Goal: Find specific page/section: Find specific page/section

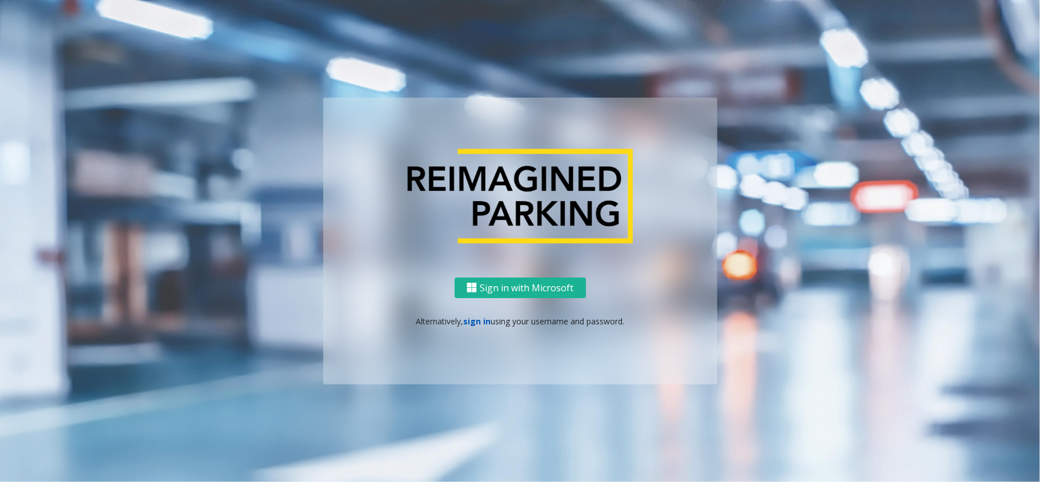
click at [475, 324] on link "sign in" at bounding box center [476, 321] width 27 height 11
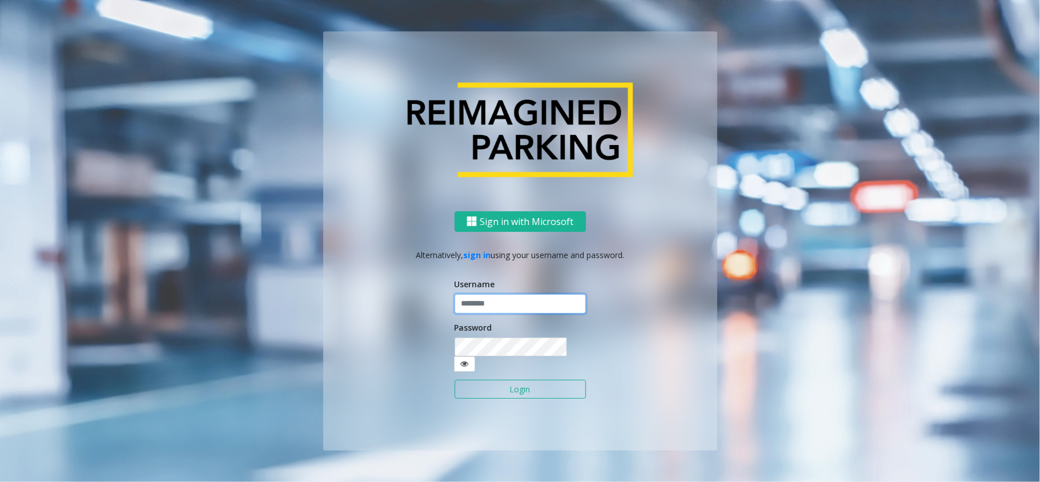
click at [497, 308] on input "text" at bounding box center [520, 303] width 131 height 19
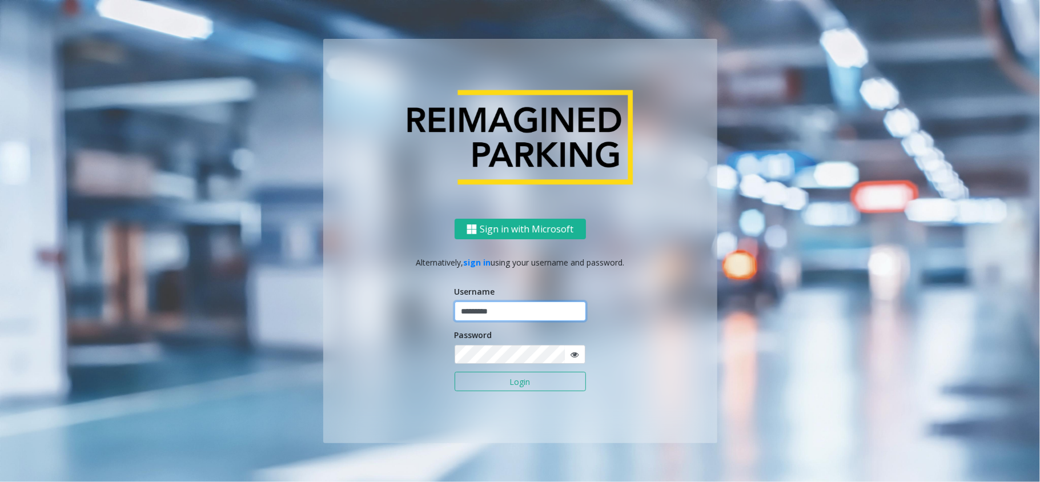
type input "*********"
click at [455, 372] on button "Login" at bounding box center [520, 381] width 131 height 19
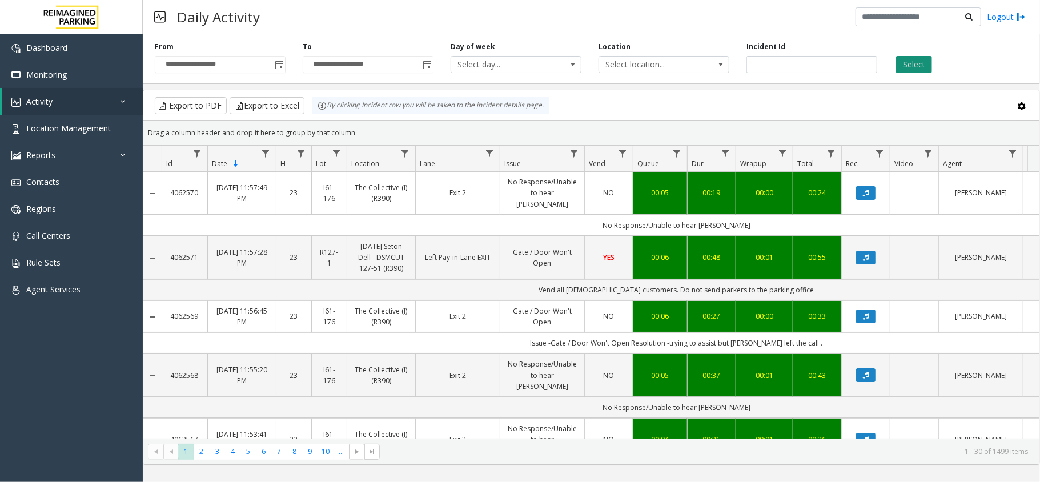
click at [921, 62] on button "Select" at bounding box center [914, 64] width 36 height 17
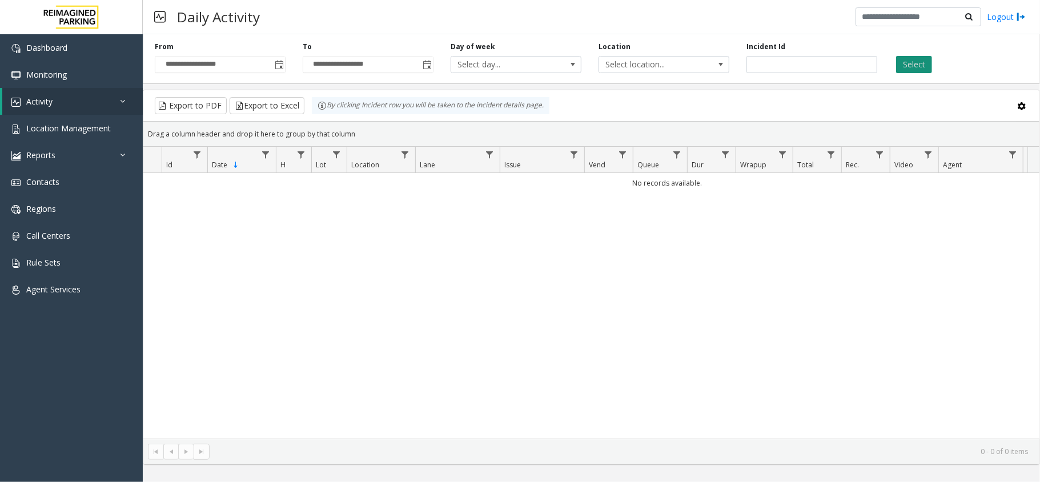
click at [921, 62] on button "Select" at bounding box center [914, 64] width 36 height 17
click at [282, 66] on span "Toggle popup" at bounding box center [279, 65] width 9 height 9
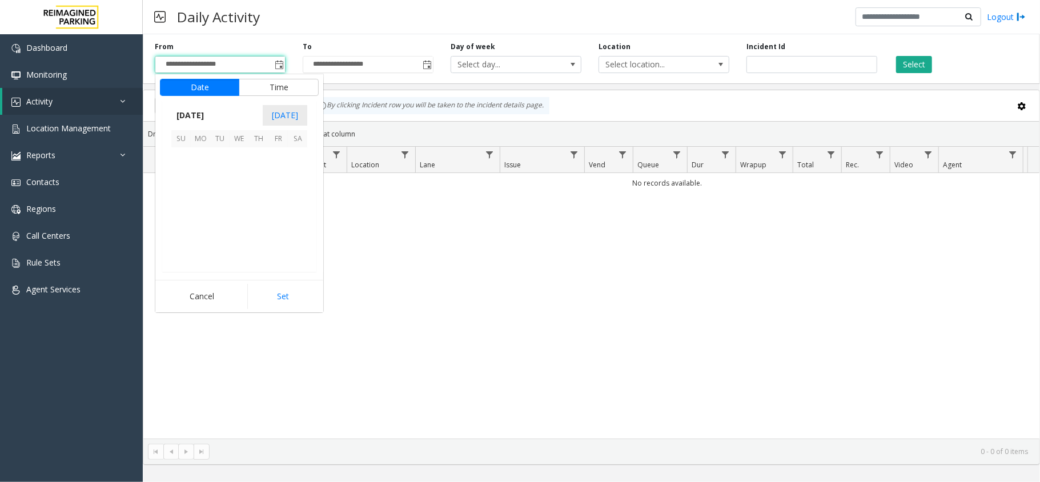
scroll to position [204857, 0]
click at [298, 231] on span "30" at bounding box center [297, 234] width 19 height 19
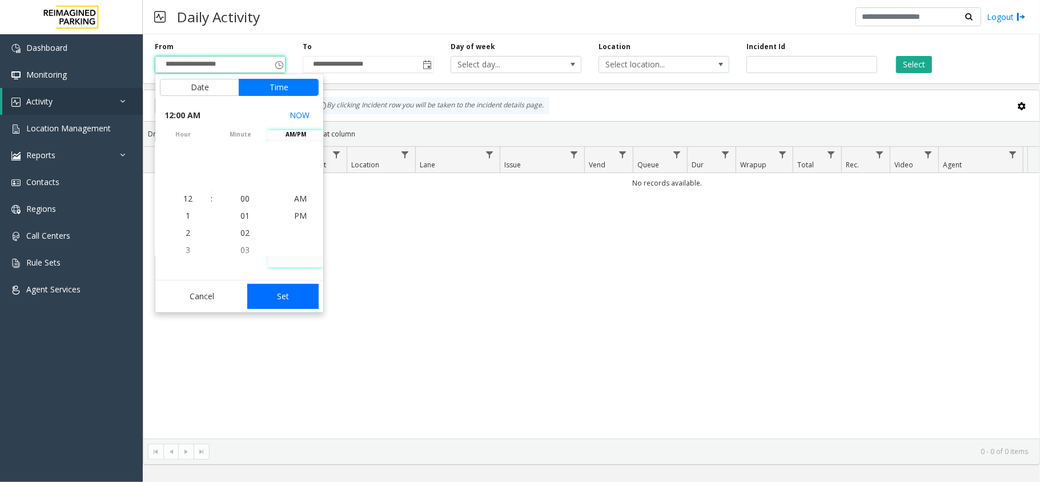
click at [311, 290] on button "Set" at bounding box center [283, 296] width 72 height 25
type input "**********"
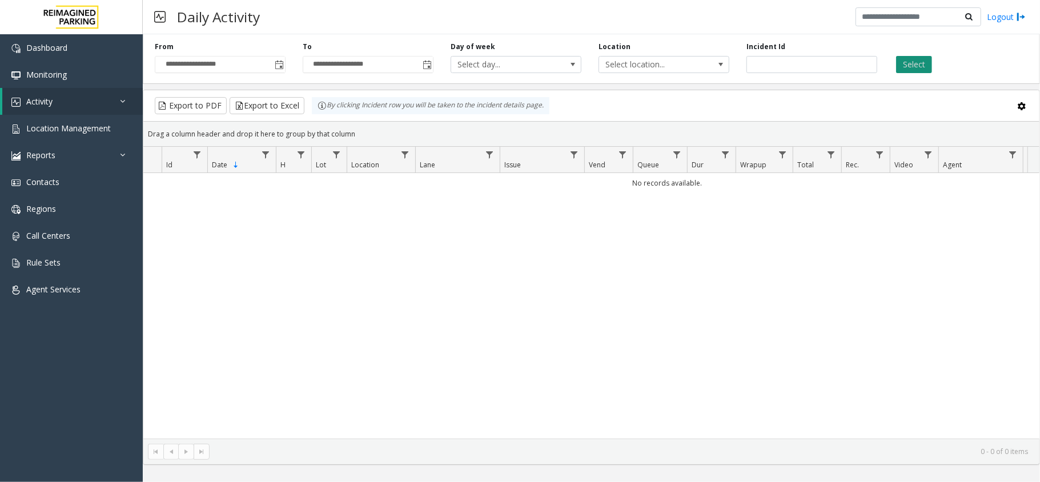
click at [909, 63] on button "Select" at bounding box center [914, 64] width 36 height 17
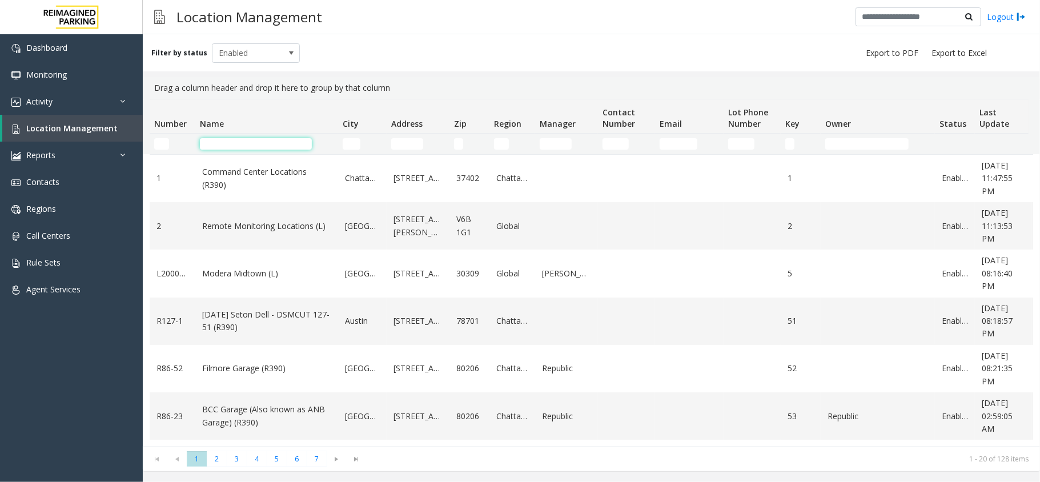
click at [263, 142] on input "Name Filter" at bounding box center [256, 143] width 112 height 11
type input "***"
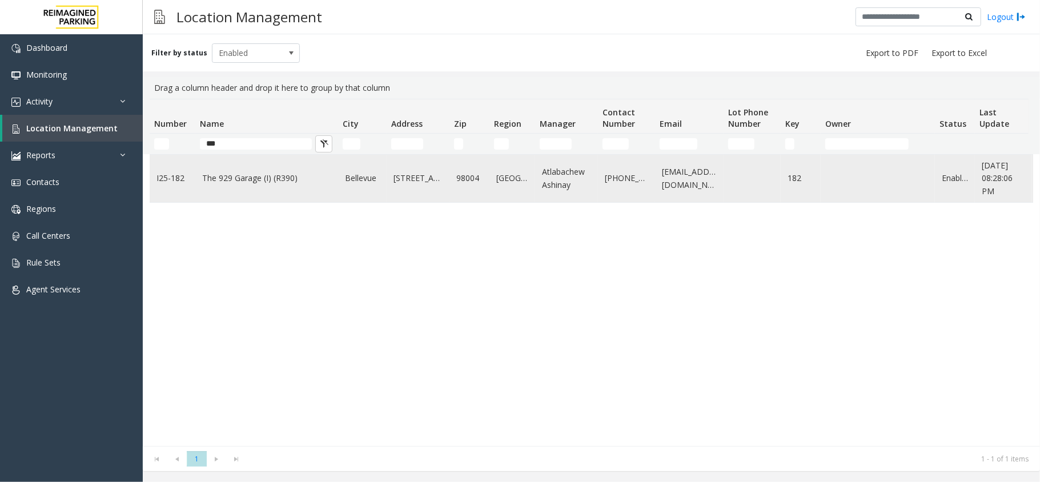
click at [255, 170] on td "The 929 Garage (I) (R390)" at bounding box center [266, 178] width 143 height 47
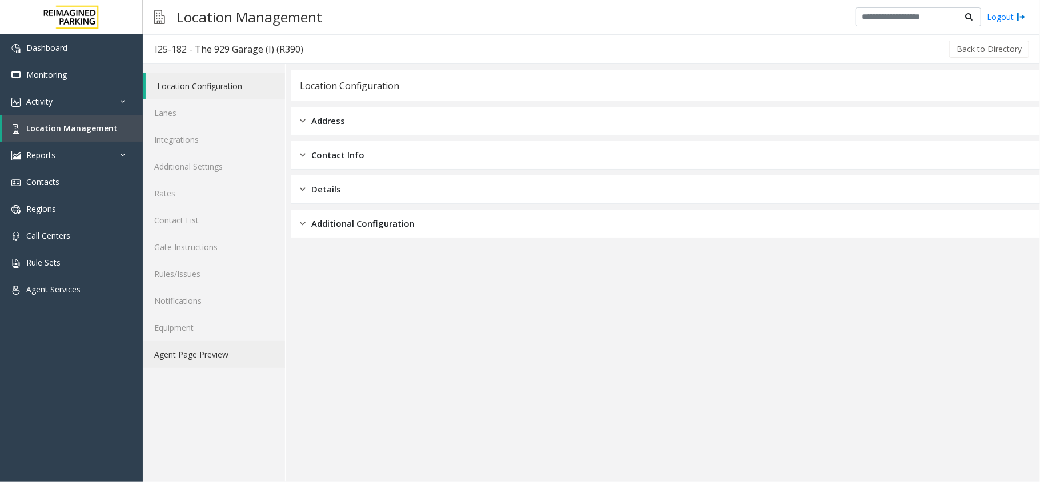
click at [218, 355] on link "Agent Page Preview" at bounding box center [214, 354] width 142 height 27
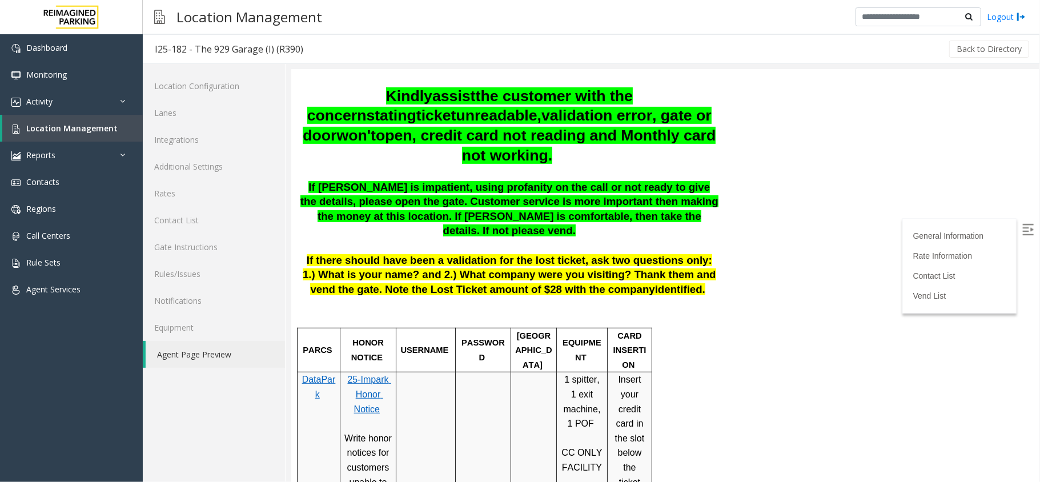
scroll to position [380, 0]
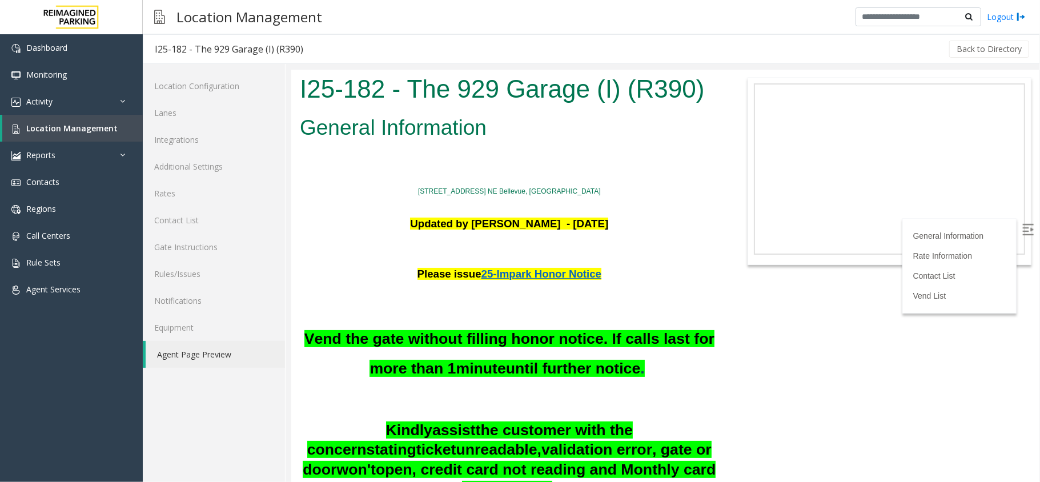
scroll to position [380, 0]
